Goal: Book appointment/travel/reservation

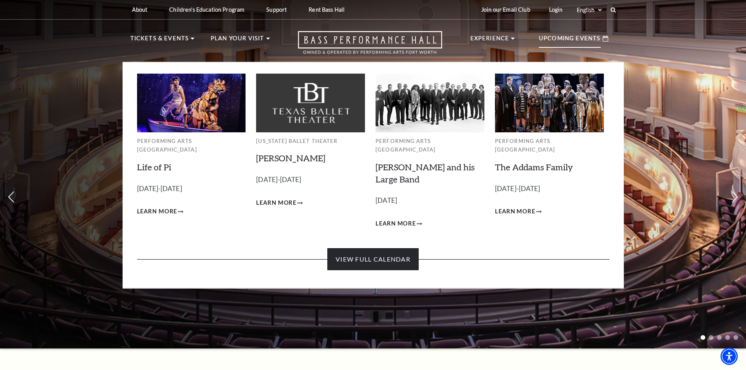
click at [374, 257] on link "View Full Calendar" at bounding box center [372, 259] width 91 height 22
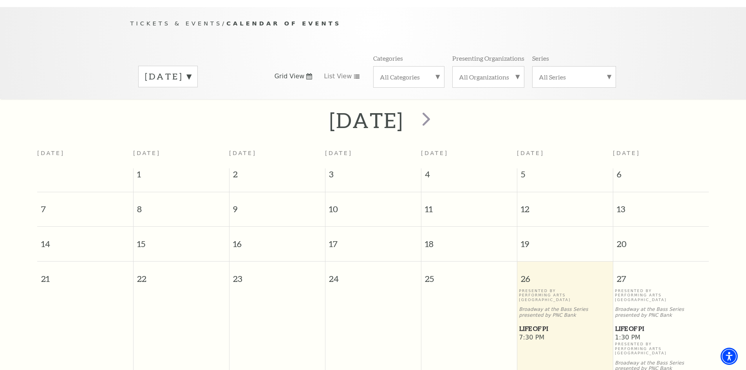
scroll to position [69, 0]
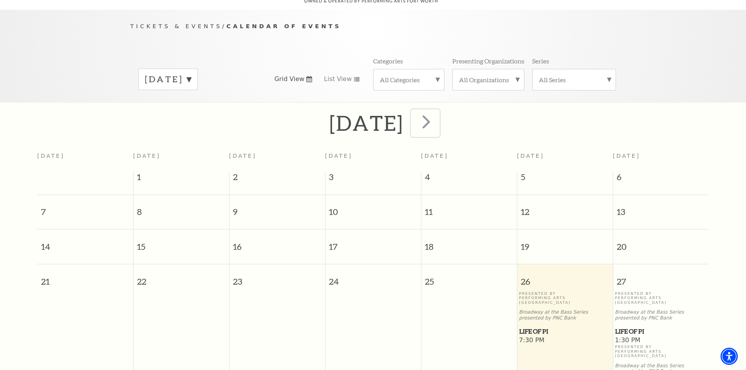
click at [438, 112] on span "next" at bounding box center [426, 121] width 22 height 22
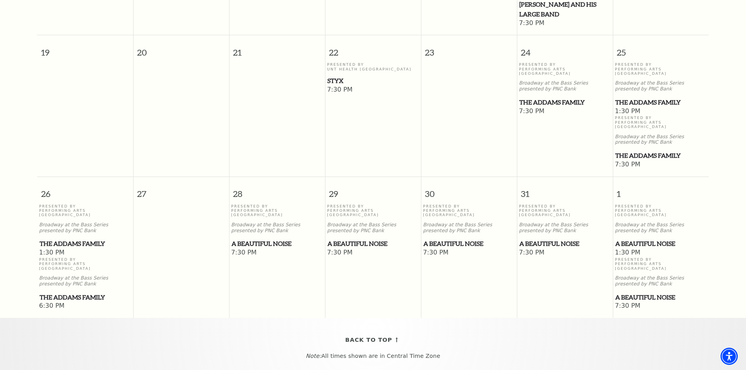
scroll to position [539, 0]
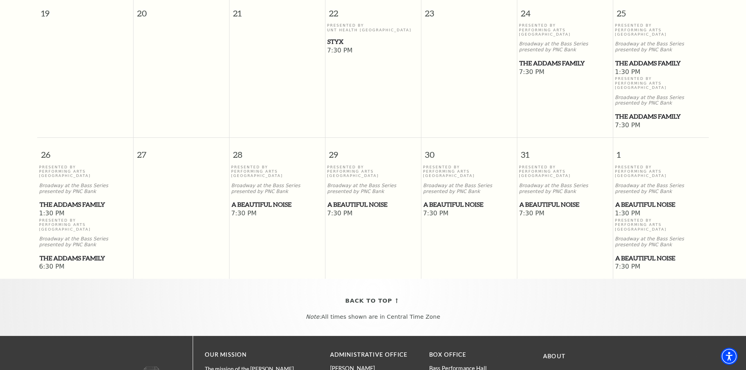
click at [268, 200] on span "A Beautiful Noise" at bounding box center [276, 205] width 91 height 10
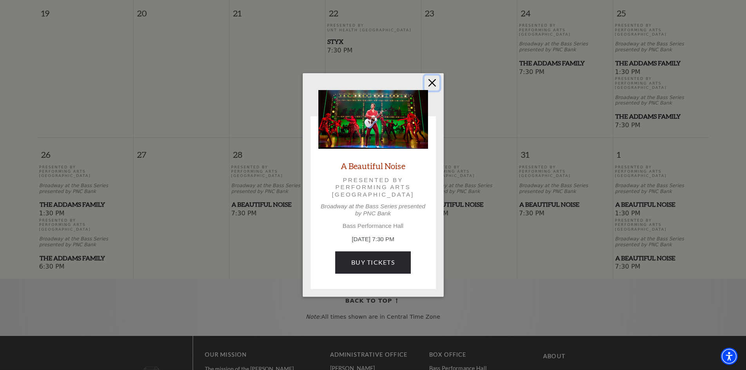
click at [428, 82] on button "Close" at bounding box center [432, 83] width 15 height 15
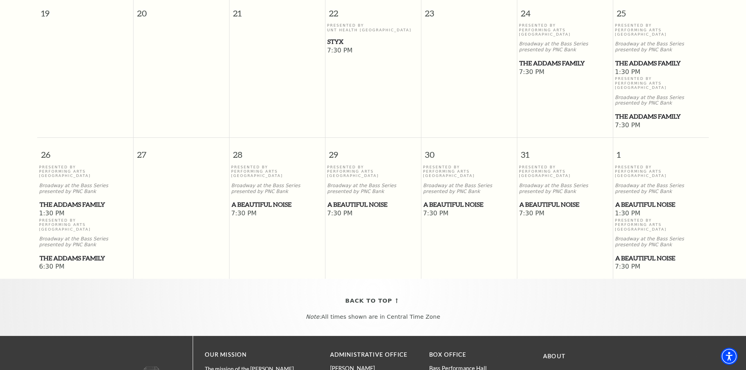
click at [261, 200] on span "A Beautiful Noise" at bounding box center [276, 205] width 91 height 10
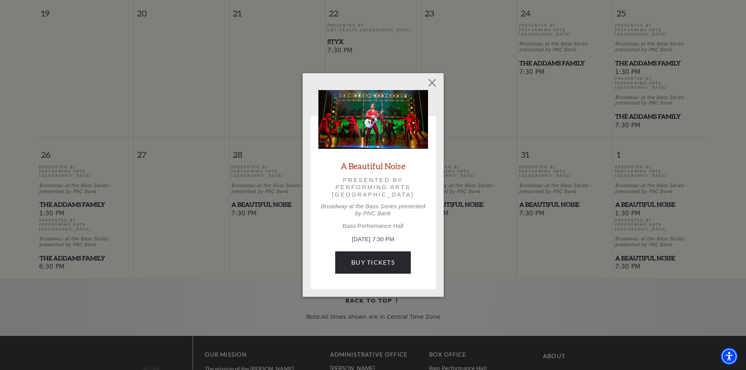
click at [385, 179] on p "Presented by Performing Arts Fort Worth" at bounding box center [373, 188] width 88 height 22
click at [383, 166] on link "A Beautiful Noise" at bounding box center [373, 166] width 65 height 11
click at [380, 166] on link "A Beautiful Noise" at bounding box center [373, 166] width 65 height 11
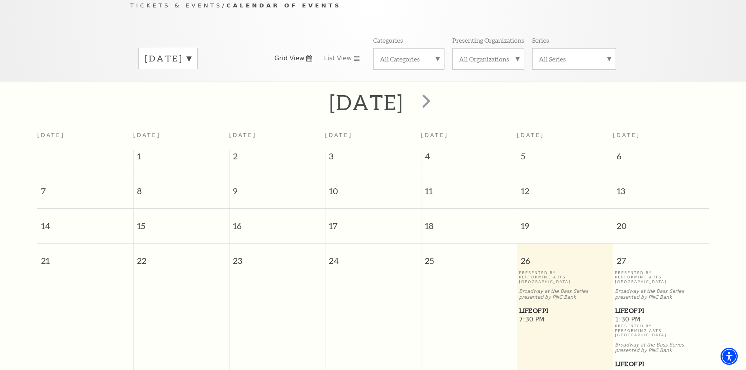
scroll to position [108, 0]
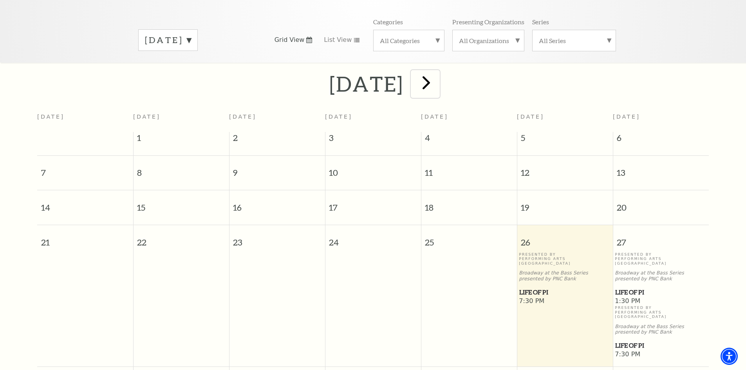
click at [438, 77] on span "next" at bounding box center [426, 82] width 22 height 22
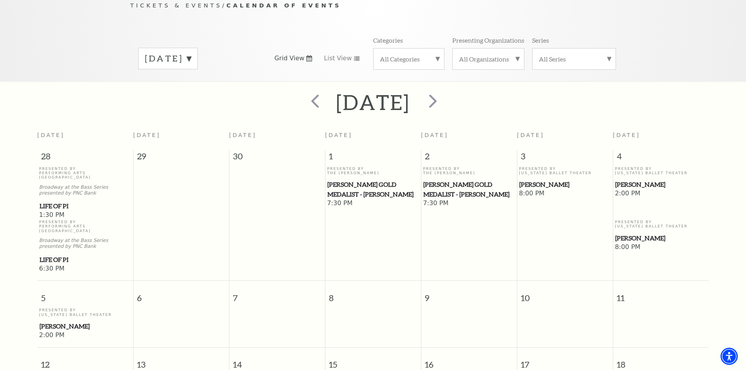
scroll to position [69, 0]
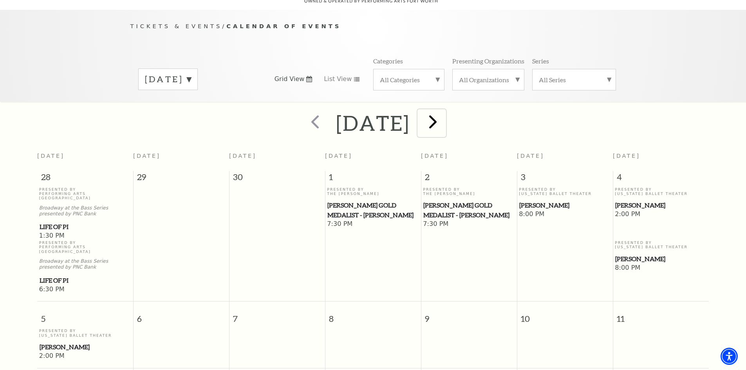
click at [444, 114] on span "next" at bounding box center [433, 121] width 22 height 22
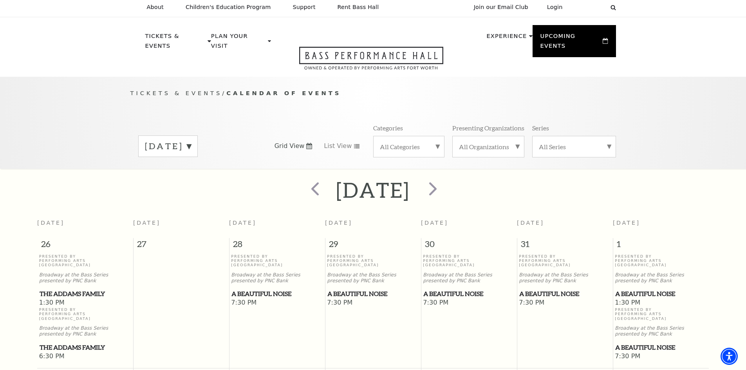
scroll to position [0, 0]
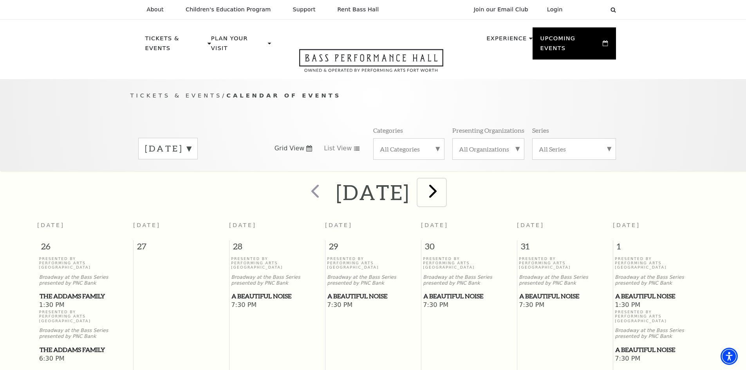
click at [444, 186] on span "next" at bounding box center [433, 191] width 22 height 22
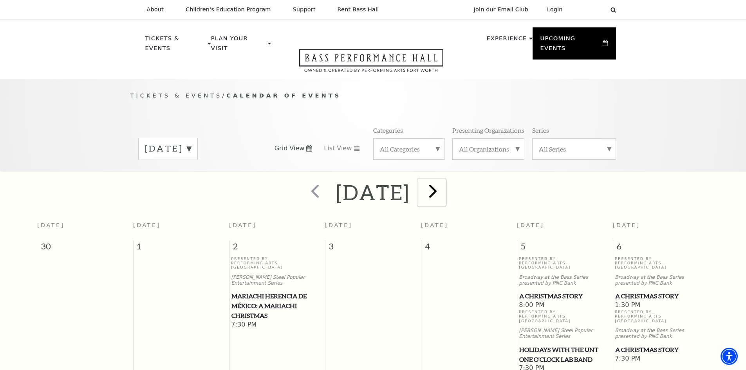
click at [444, 183] on span "next" at bounding box center [433, 191] width 22 height 22
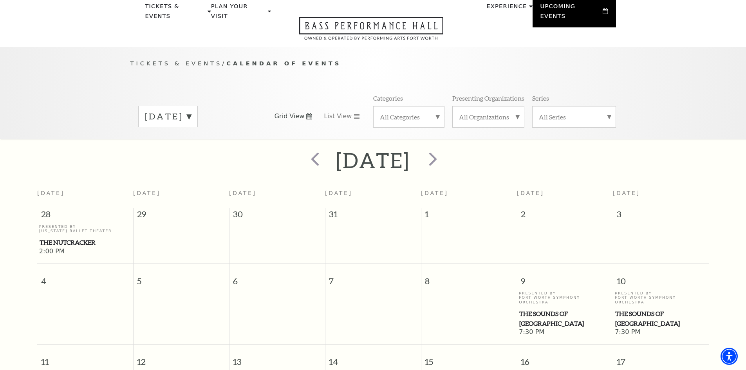
scroll to position [30, 0]
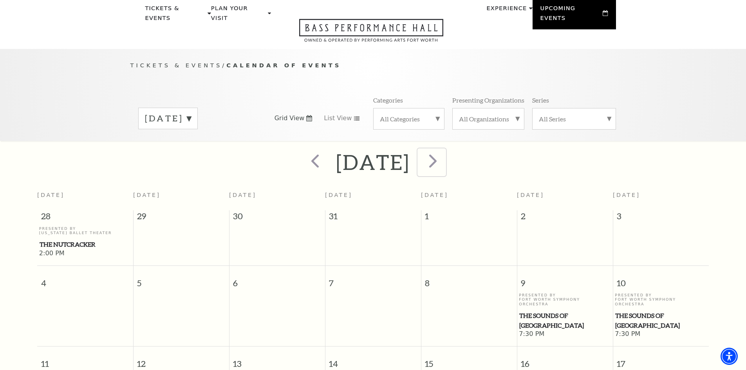
click at [444, 154] on span "next" at bounding box center [433, 161] width 22 height 22
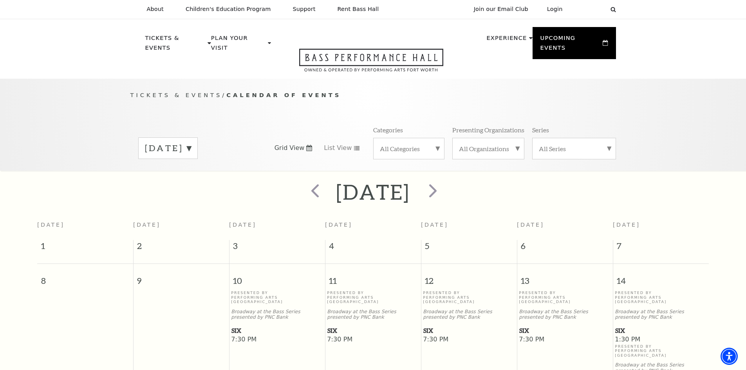
scroll to position [0, 0]
click at [444, 181] on span "next" at bounding box center [433, 191] width 22 height 22
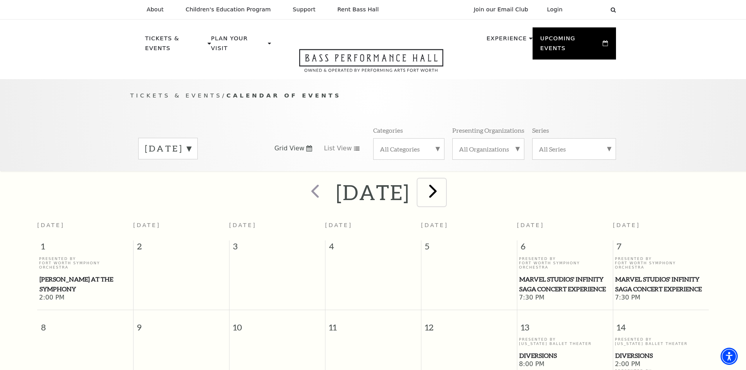
click at [444, 186] on span "next" at bounding box center [433, 191] width 22 height 22
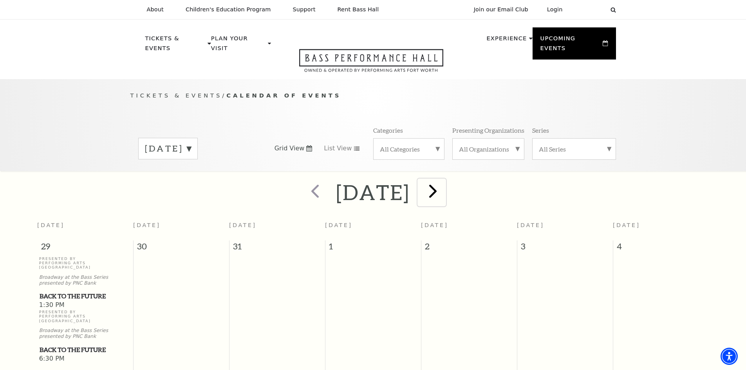
click at [444, 186] on span "next" at bounding box center [433, 191] width 22 height 22
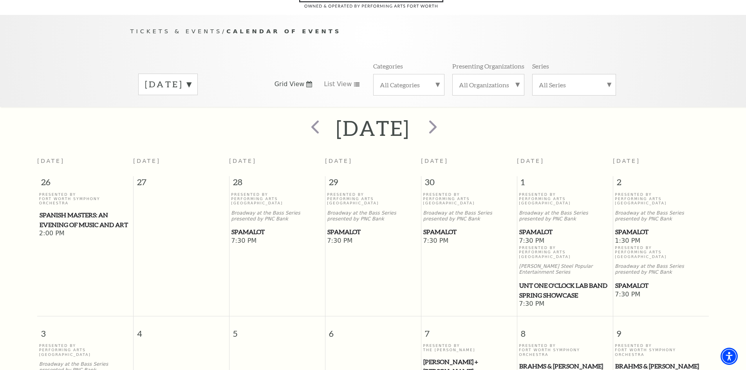
scroll to position [30, 0]
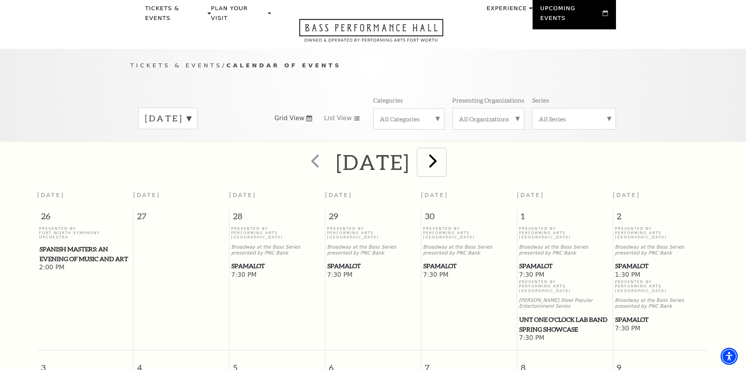
click at [442, 154] on span "next" at bounding box center [433, 161] width 22 height 22
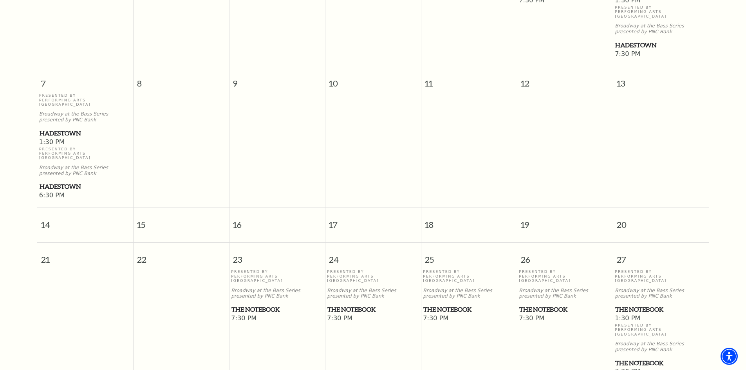
scroll to position [304, 0]
